Goal: Navigation & Orientation: Find specific page/section

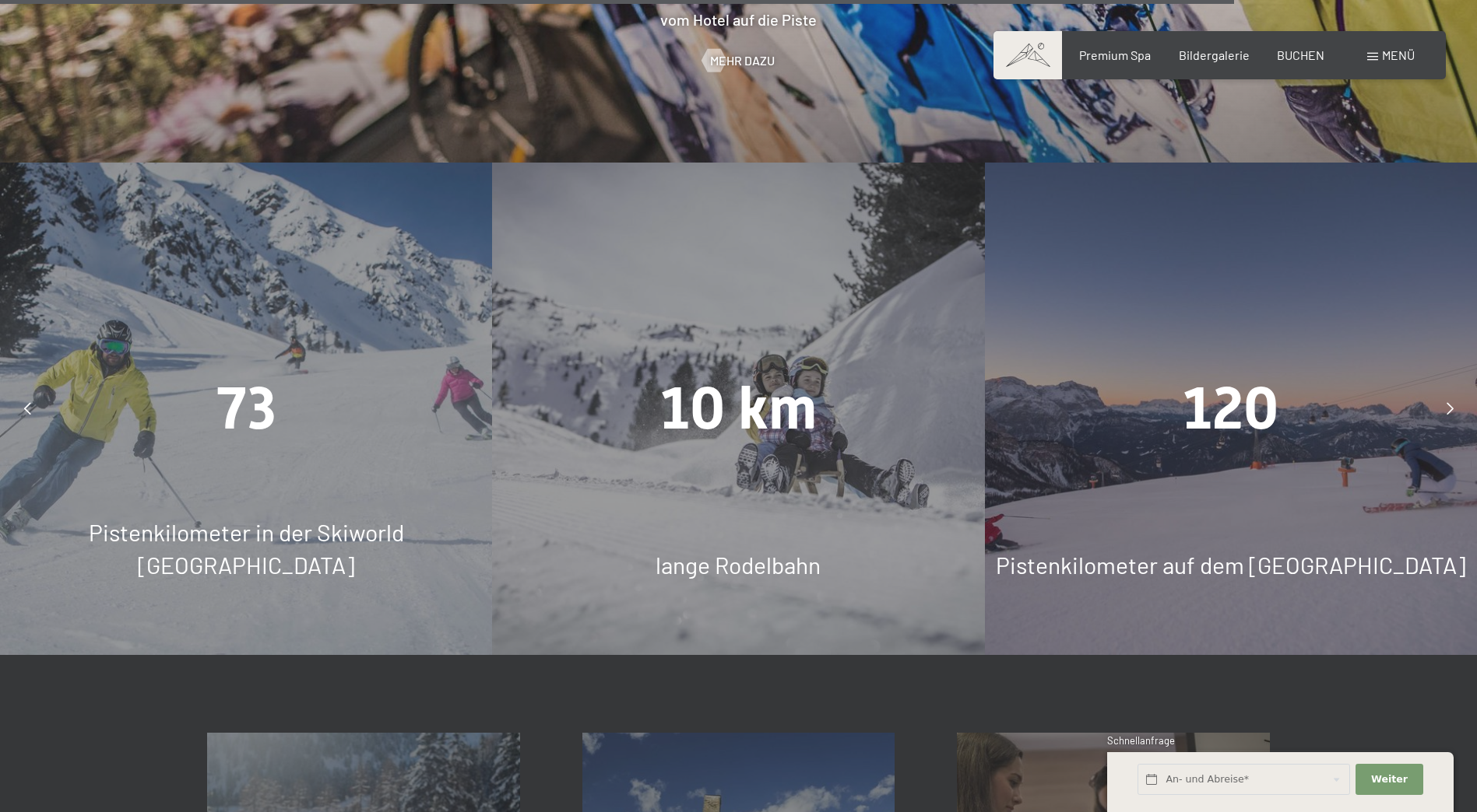
scroll to position [4377, 0]
